Goal: Task Accomplishment & Management: Manage account settings

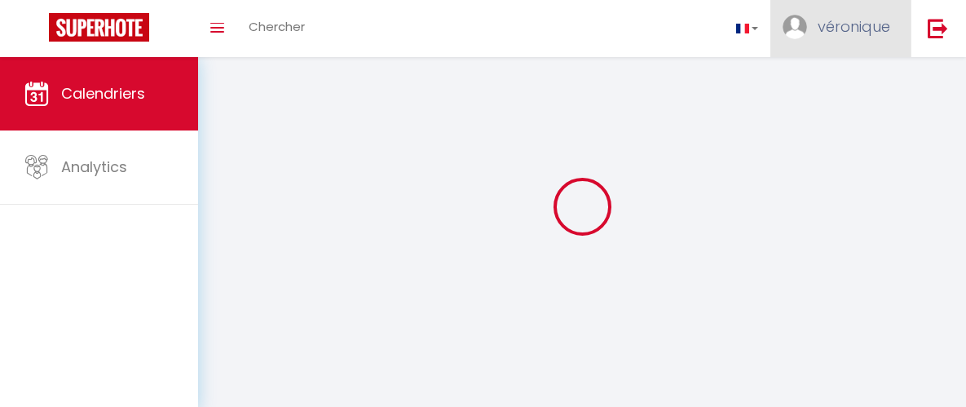
select select
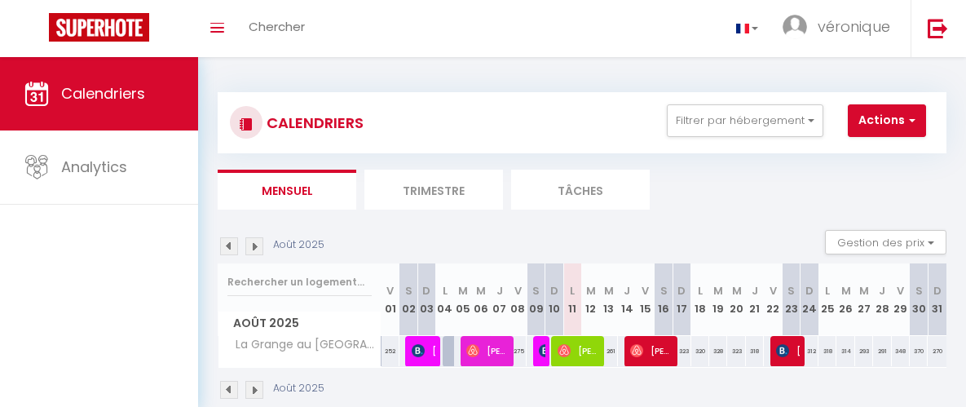
select select
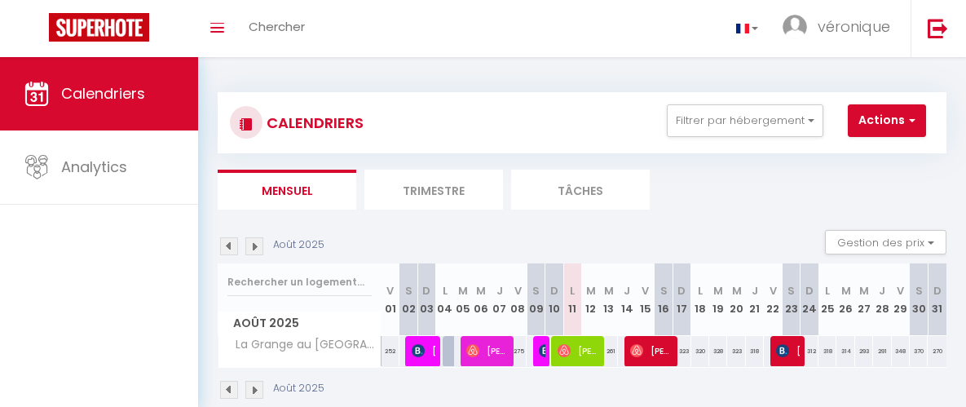
select select
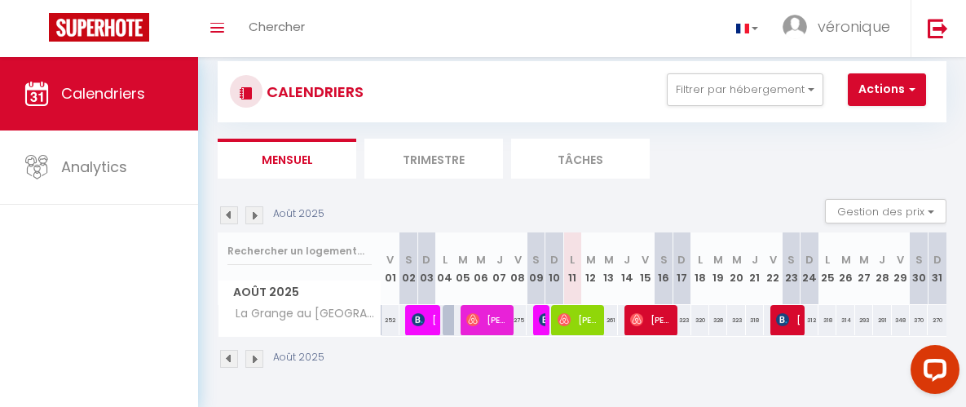
scroll to position [57, 0]
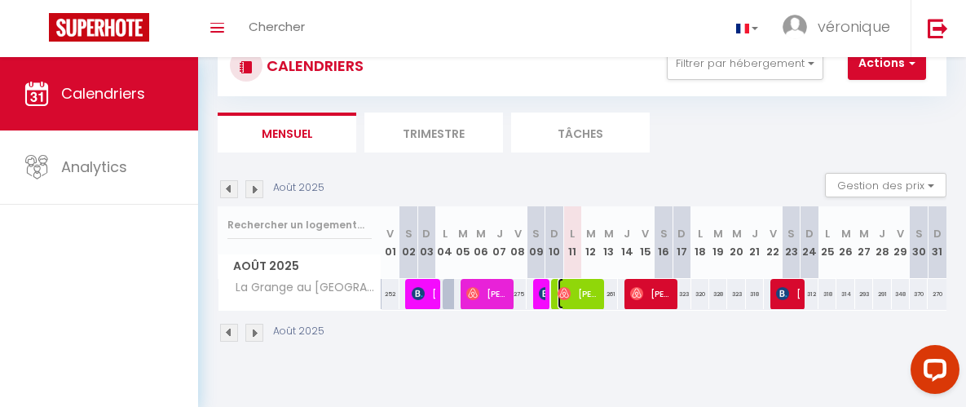
click at [571, 292] on span "[PERSON_NAME]" at bounding box center [579, 293] width 42 height 31
select select "OK"
select select "0"
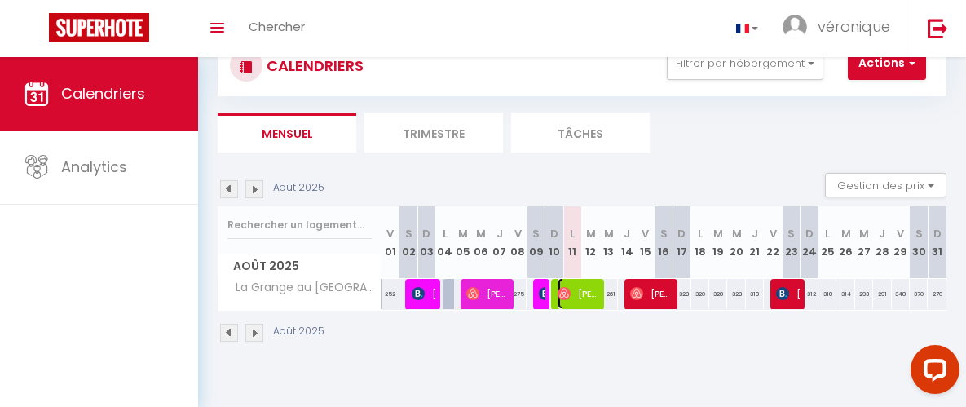
select select "1"
select select
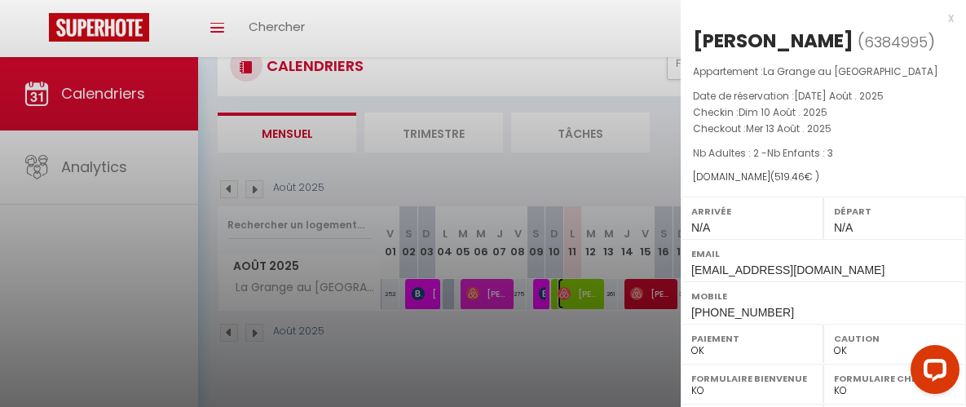
scroll to position [0, 0]
